Goal: Information Seeking & Learning: Learn about a topic

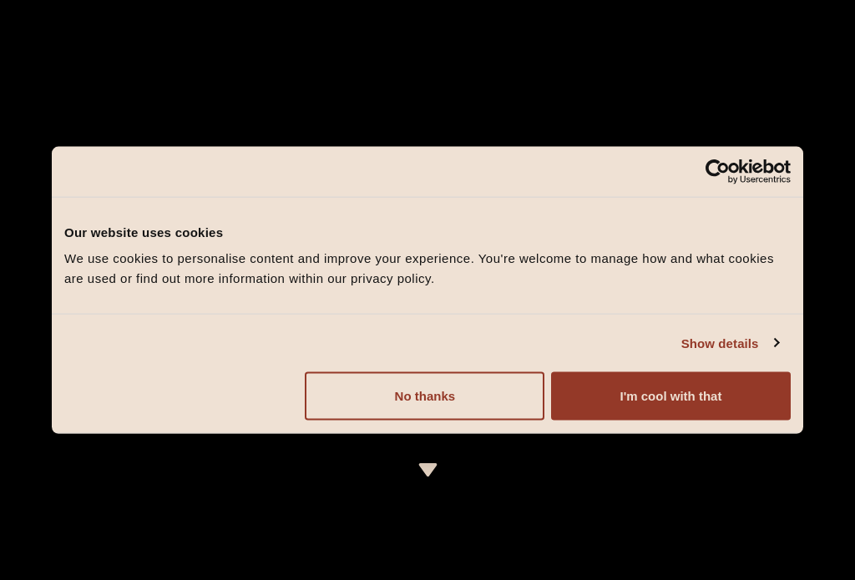
click at [705, 383] on button "I'm cool with that" at bounding box center [671, 396] width 240 height 48
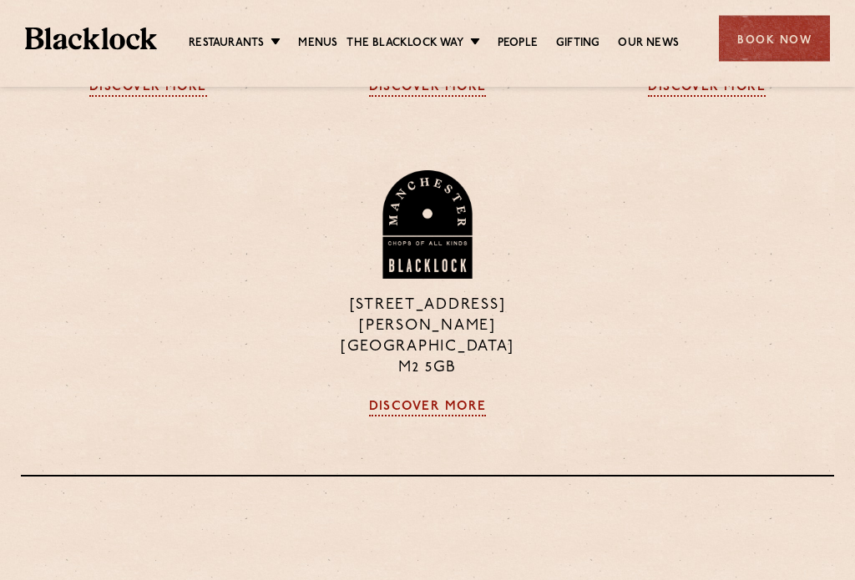
scroll to position [1679, 0]
click at [432, 400] on link "Discover More" at bounding box center [428, 408] width 118 height 17
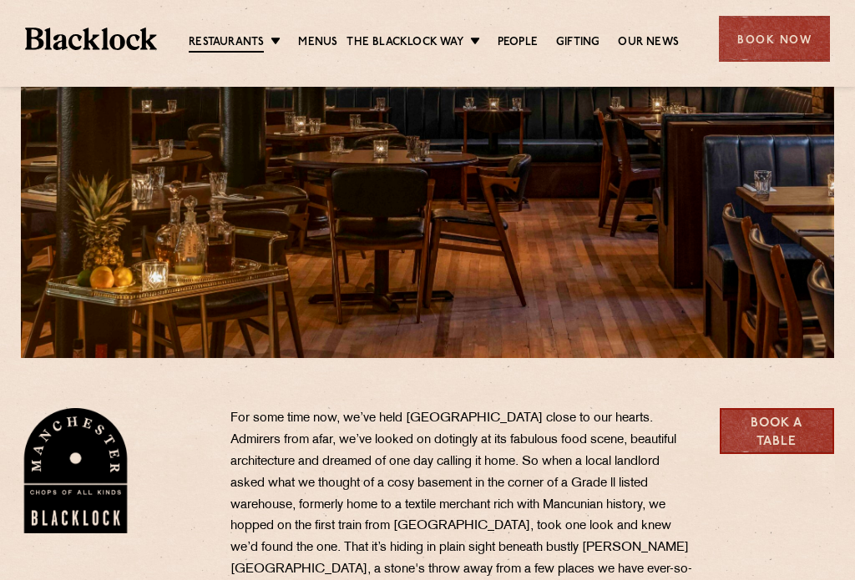
scroll to position [242, 0]
click at [318, 39] on link "Menus" at bounding box center [317, 42] width 39 height 17
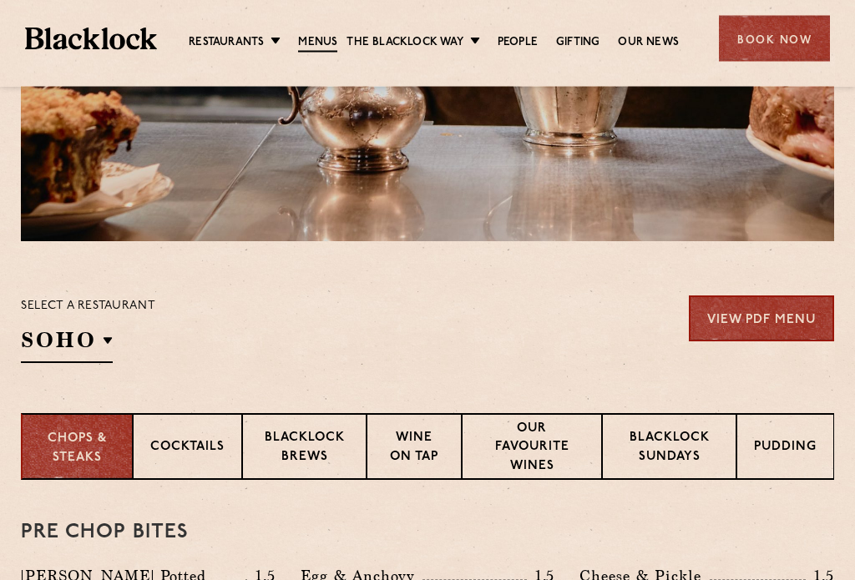
scroll to position [360, 0]
click at [0, 0] on li "[GEOGRAPHIC_DATA]" at bounding box center [0, 0] width 0 height 0
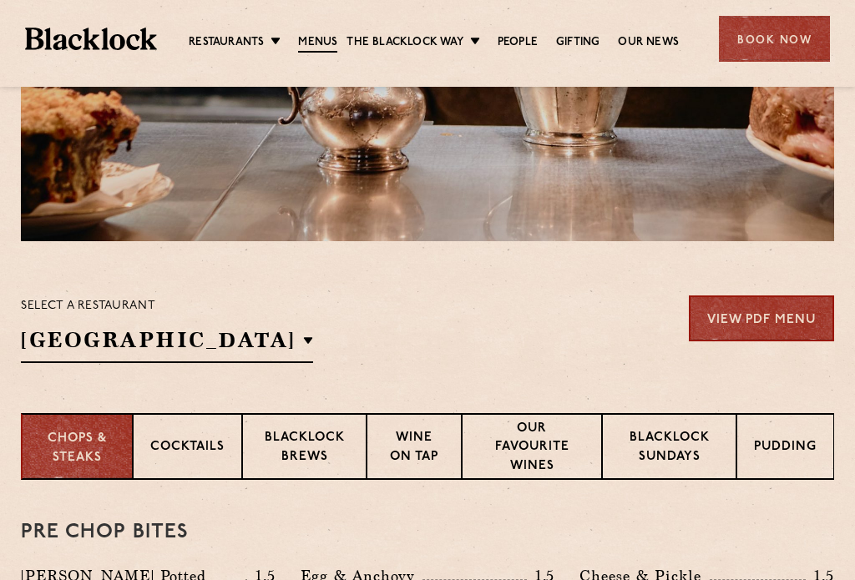
click at [0, 0] on p "[GEOGRAPHIC_DATA]" at bounding box center [0, 0] width 0 height 0
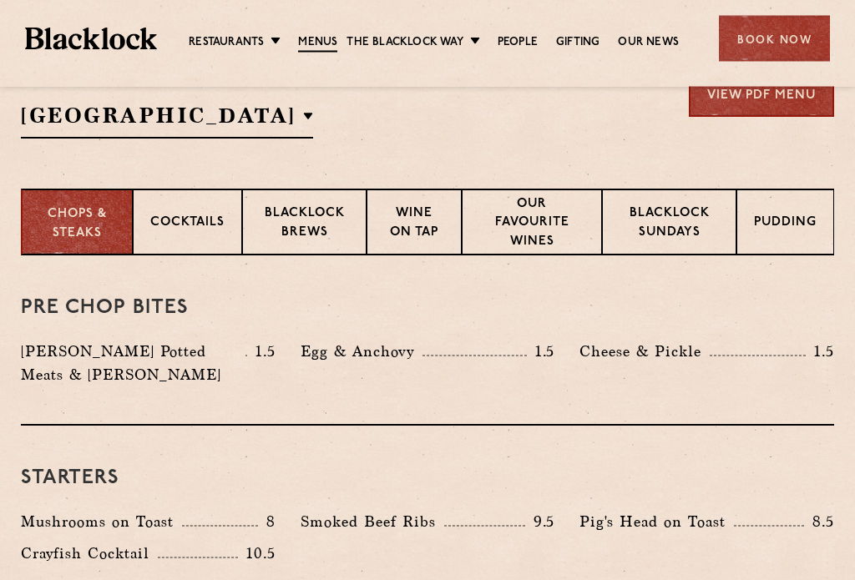
scroll to position [584, 0]
click at [665, 235] on p "Blacklock Sundays" at bounding box center [668, 224] width 99 height 39
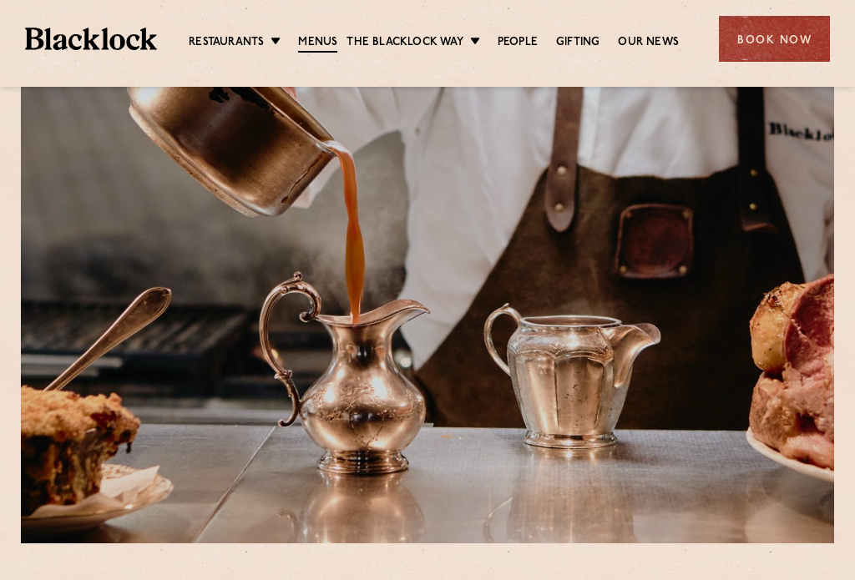
scroll to position [0, 0]
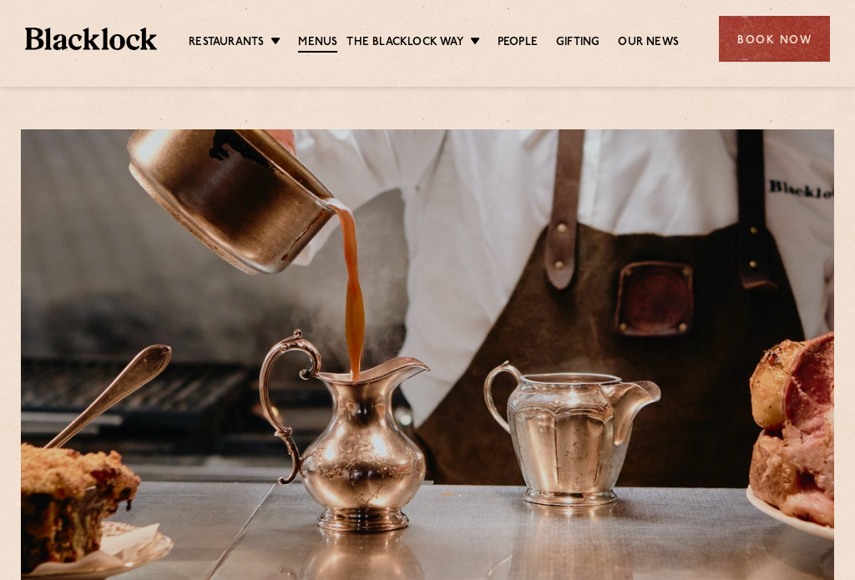
click at [0, 0] on link "[DATE] Roast" at bounding box center [0, 0] width 0 height 0
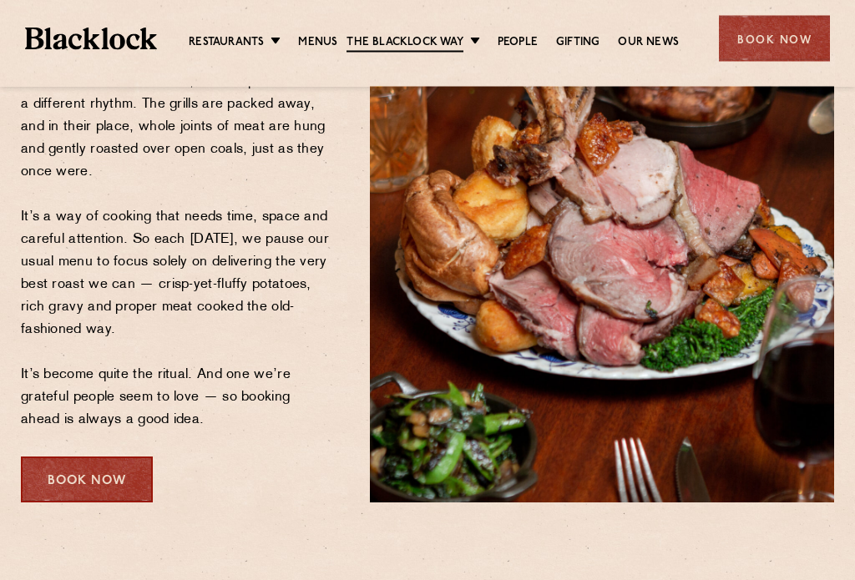
scroll to position [297, 0]
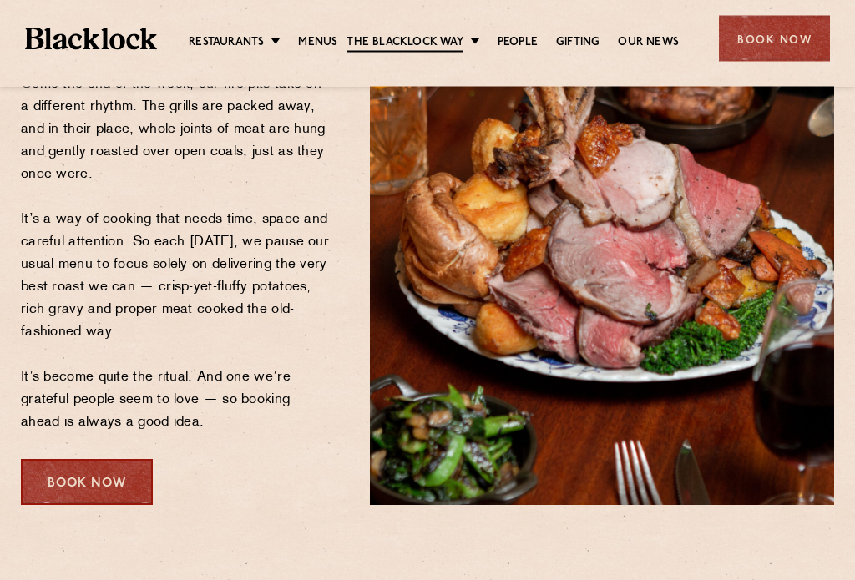
click at [151, 348] on p "Sundays at ours are a little different. Come the end of the week, our fire pits…" at bounding box center [176, 232] width 311 height 406
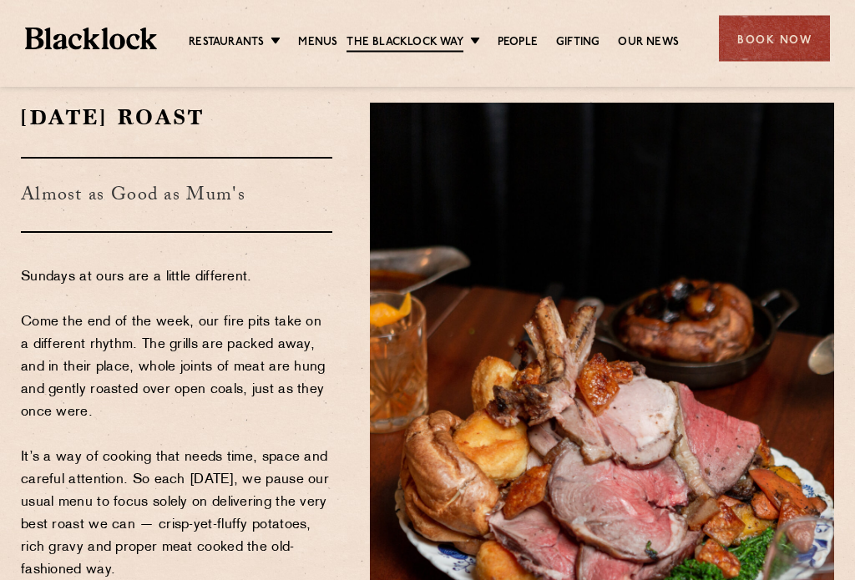
scroll to position [0, 0]
